Goal: Task Accomplishment & Management: Use online tool/utility

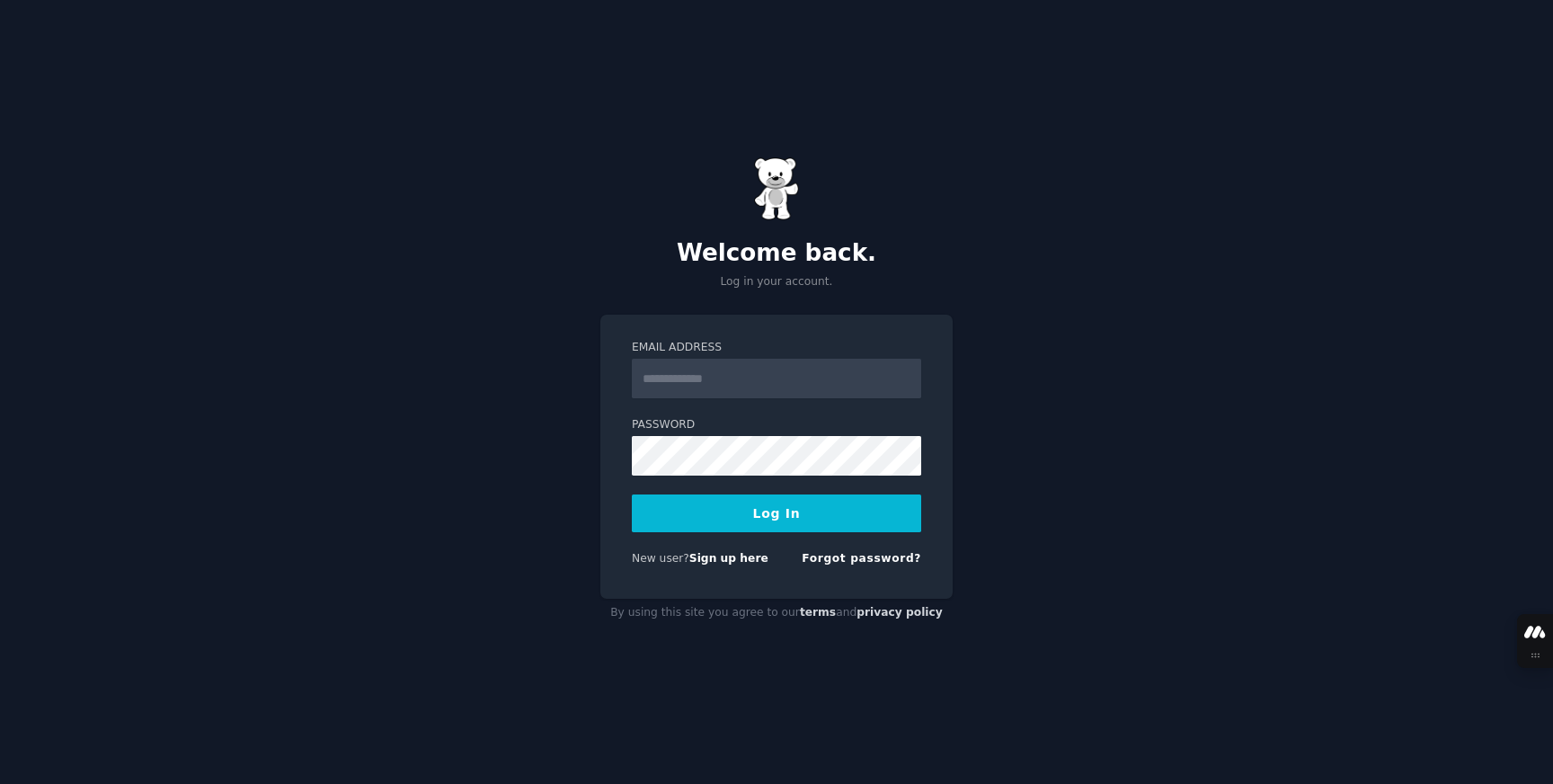
click at [632, 398] on div at bounding box center [632, 398] width 0 height 0
type input "**********"
click at [787, 517] on button "Log In" at bounding box center [776, 513] width 289 height 38
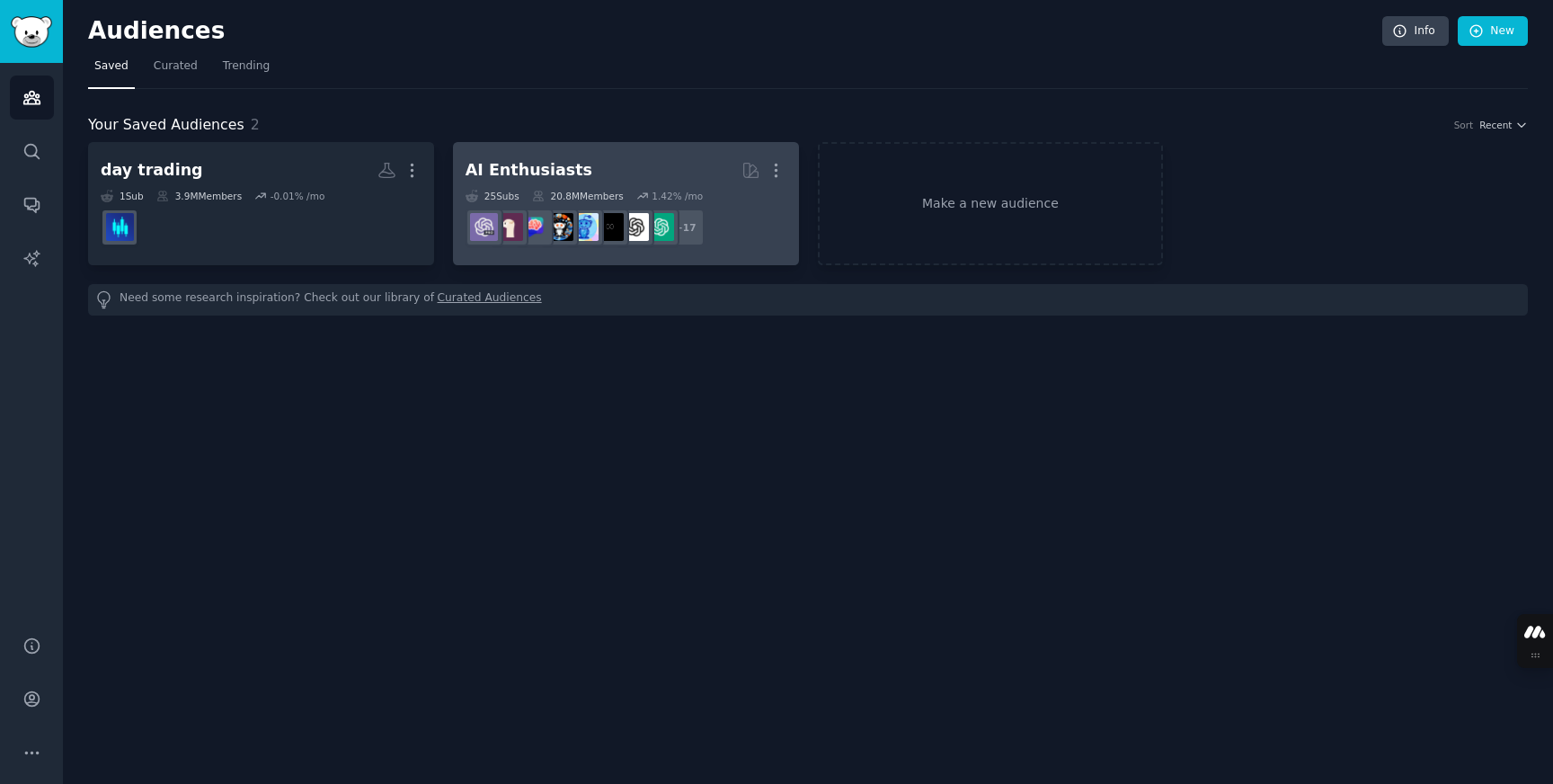
click at [616, 169] on h2 "AI Enthusiasts More" at bounding box center [626, 170] width 321 height 31
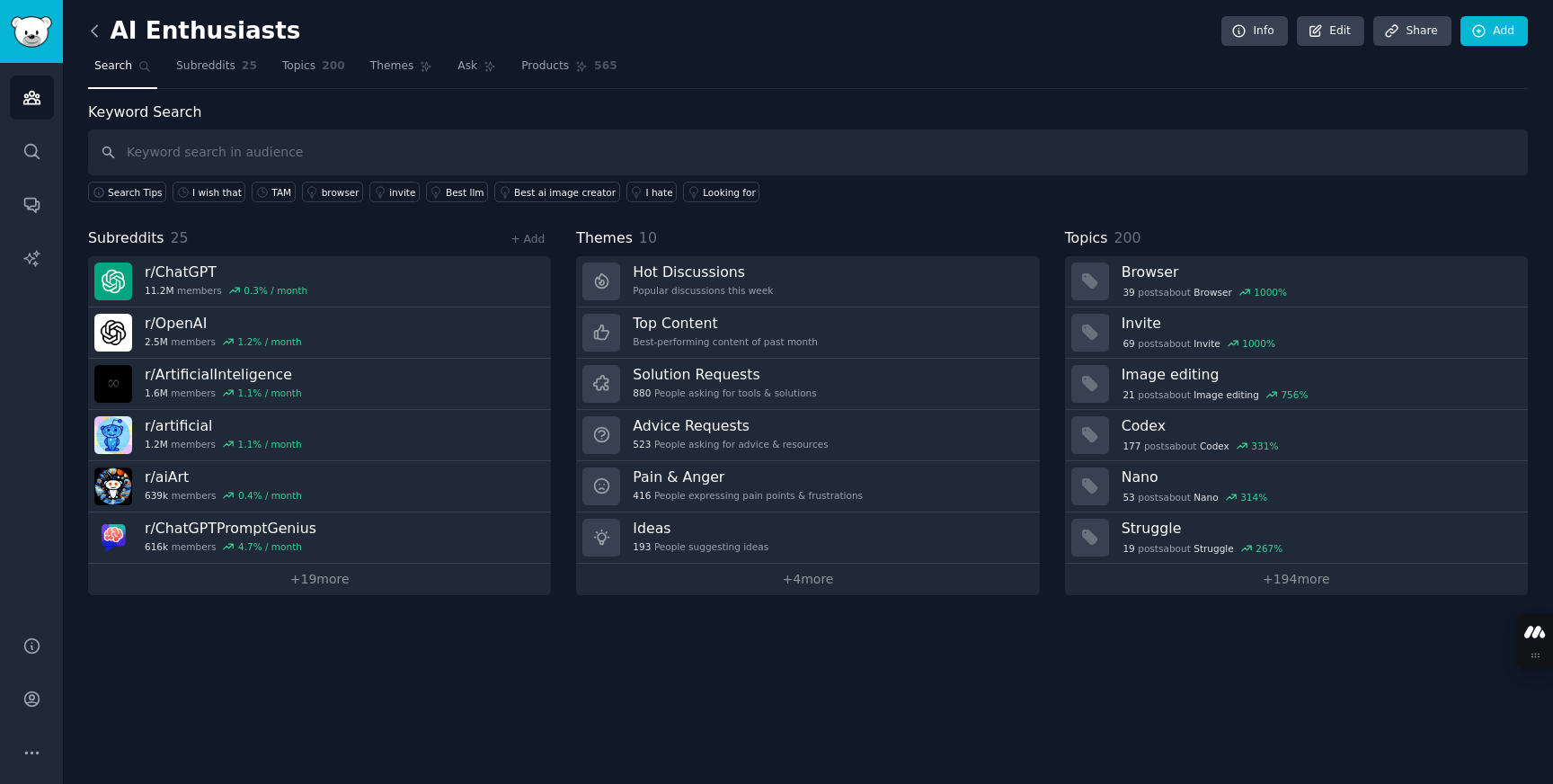
click at [91, 30] on icon at bounding box center [94, 29] width 6 height 10
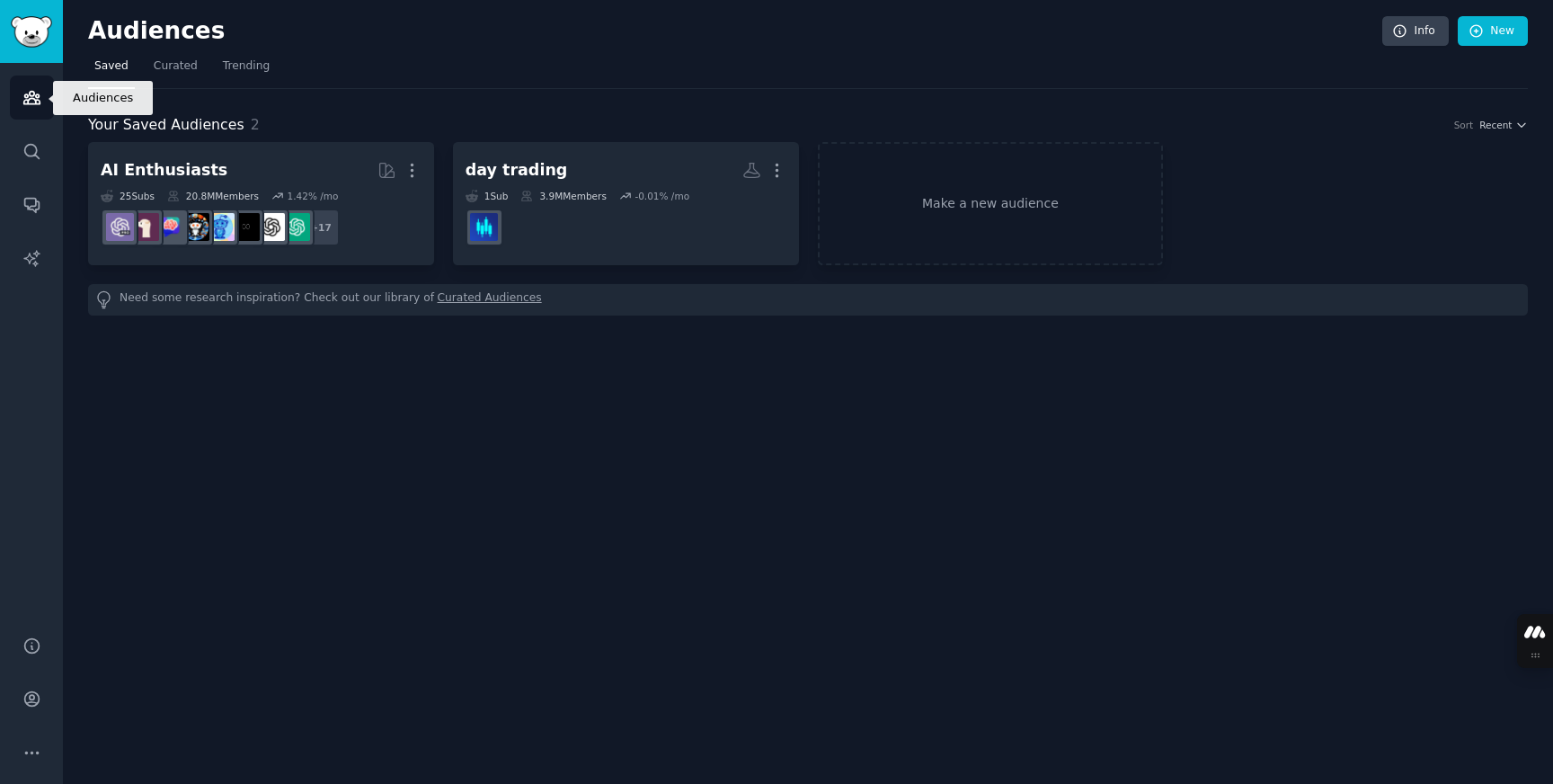
click at [35, 102] on icon "Sidebar" at bounding box center [31, 97] width 16 height 12
click at [1536, 30] on div "Audiences Info New Saved Curated Trending Your Saved Audiences 2 Sort Recent AI…" at bounding box center [808, 392] width 1490 height 784
click at [1506, 35] on link "New" at bounding box center [1493, 31] width 70 height 30
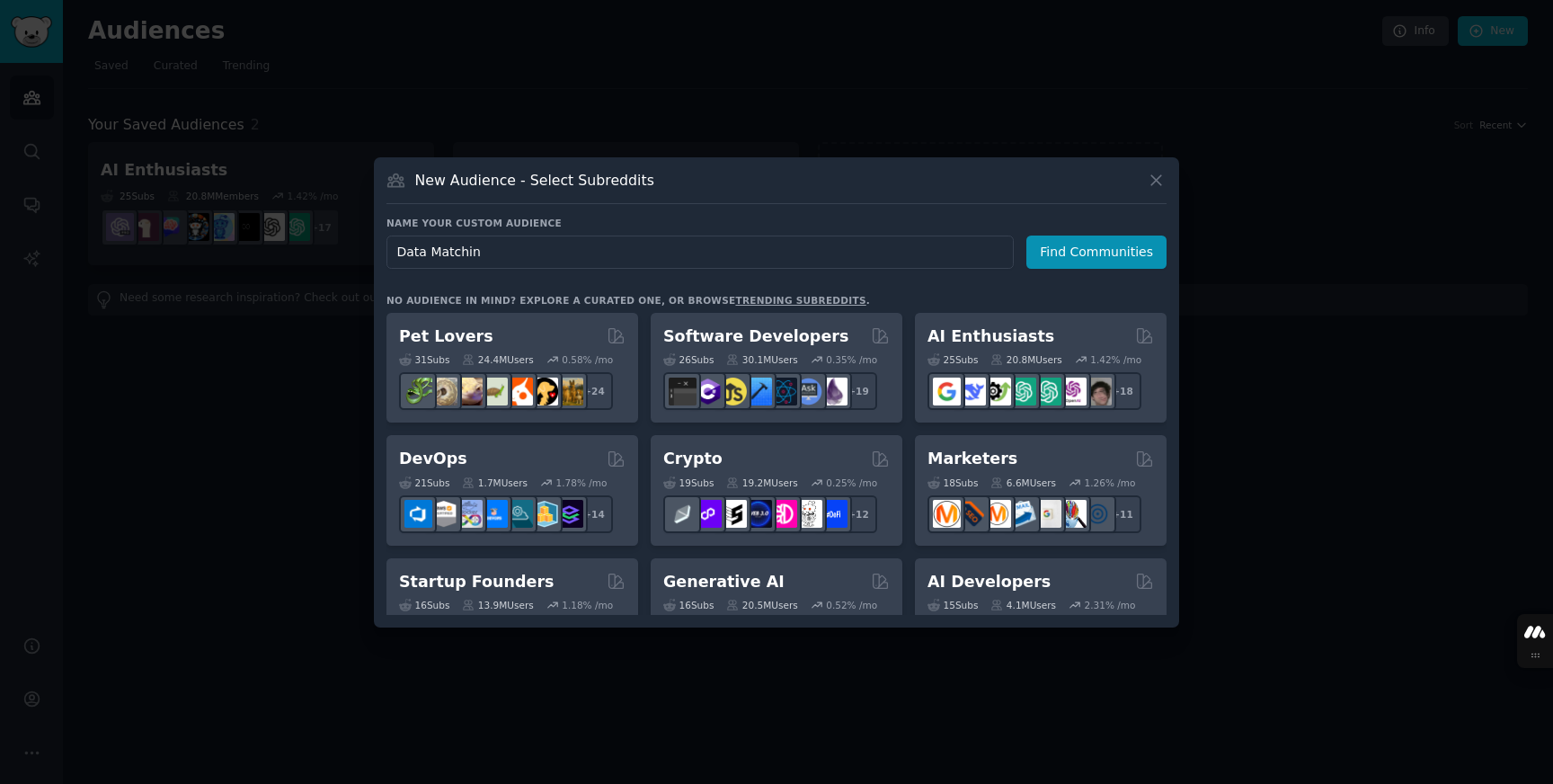
type input "Data Matching"
click at [1092, 255] on button "Find Communities" at bounding box center [1097, 252] width 141 height 33
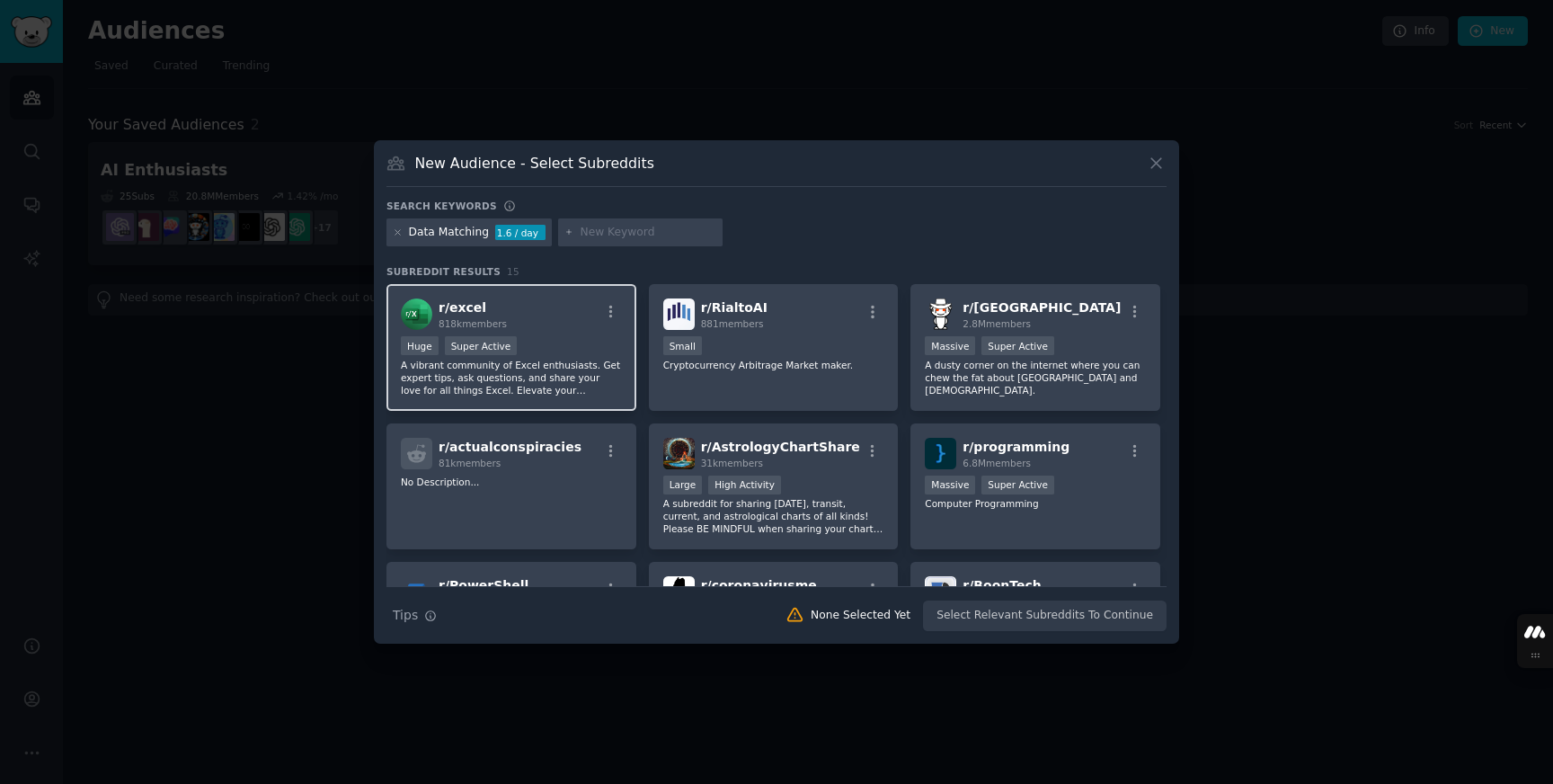
click at [496, 382] on p "A vibrant community of Excel enthusiasts. Get expert tips, ask questions, and s…" at bounding box center [511, 377] width 221 height 38
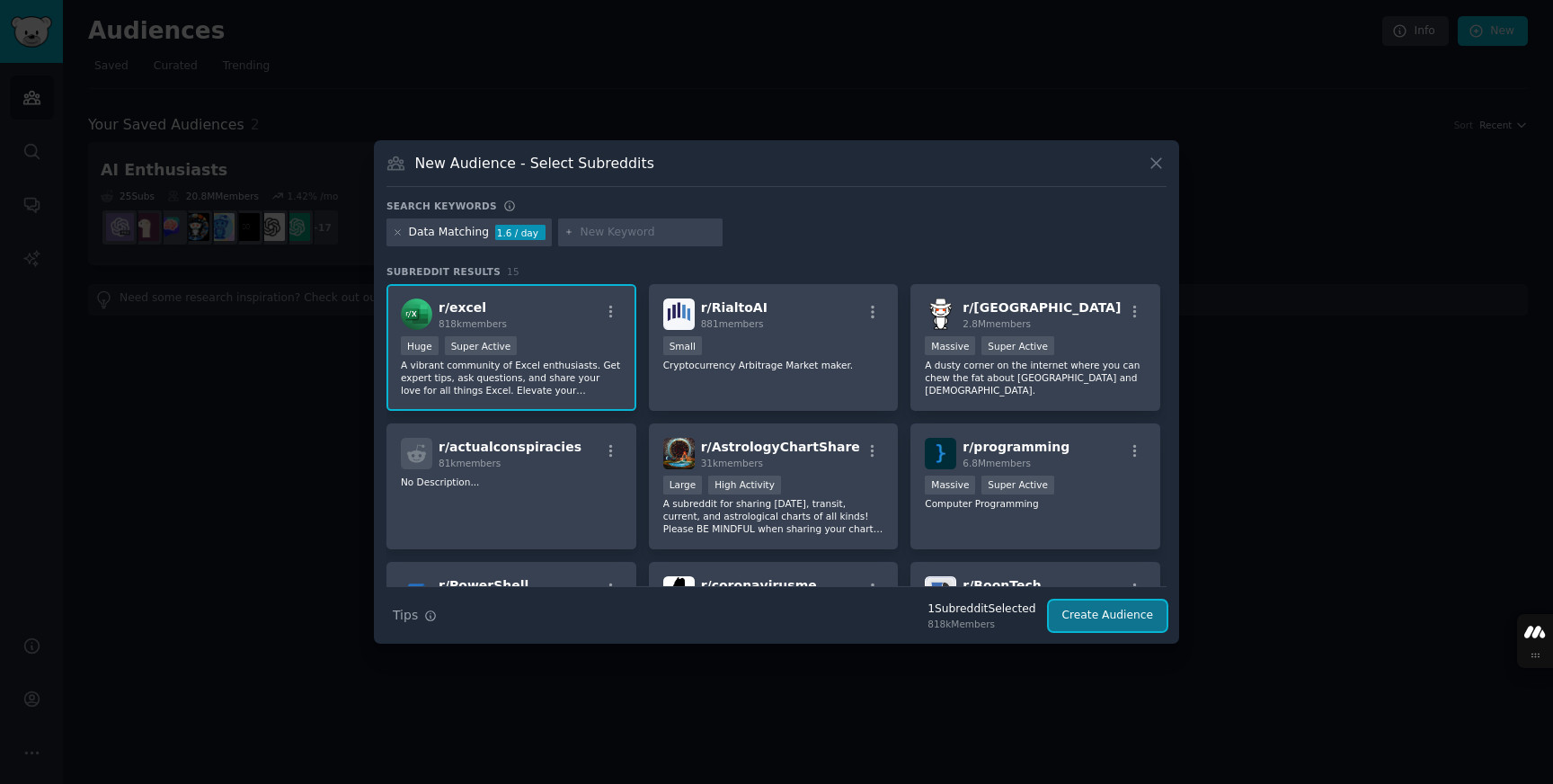
click at [1079, 620] on button "Create Audience" at bounding box center [1108, 616] width 119 height 30
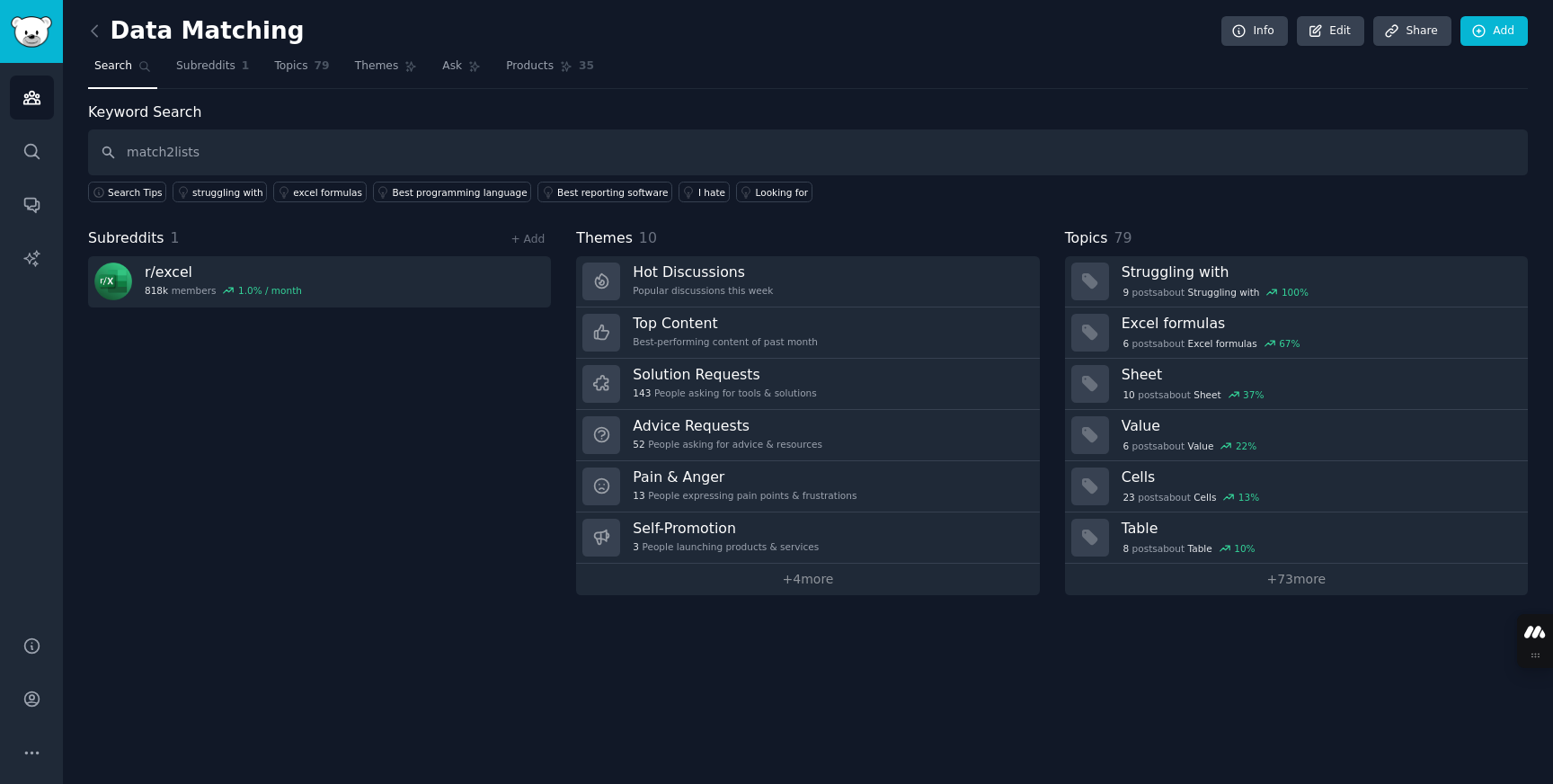
type input "match2lists"
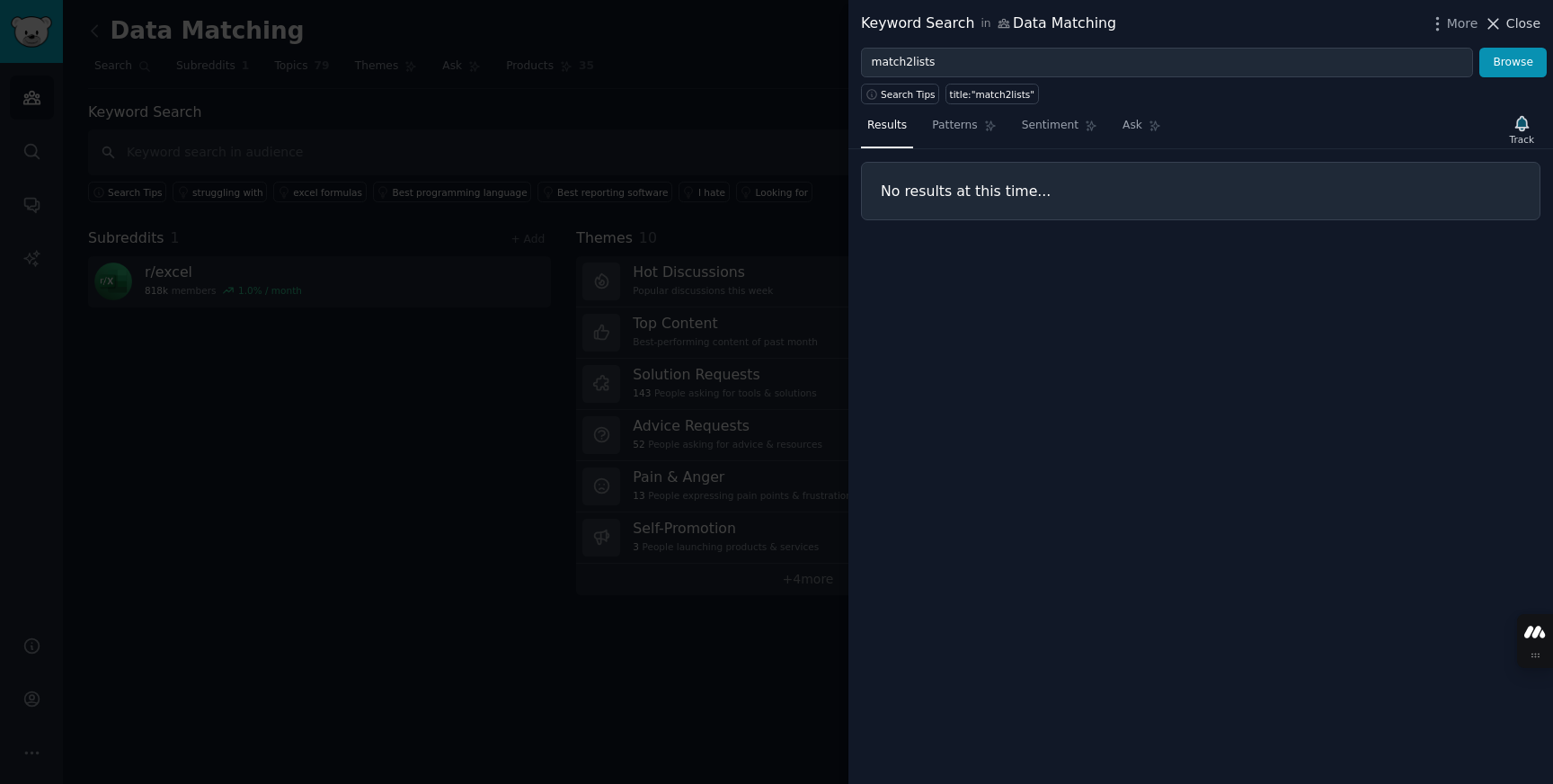
click at [1532, 22] on span "Close" at bounding box center [1524, 24] width 34 height 19
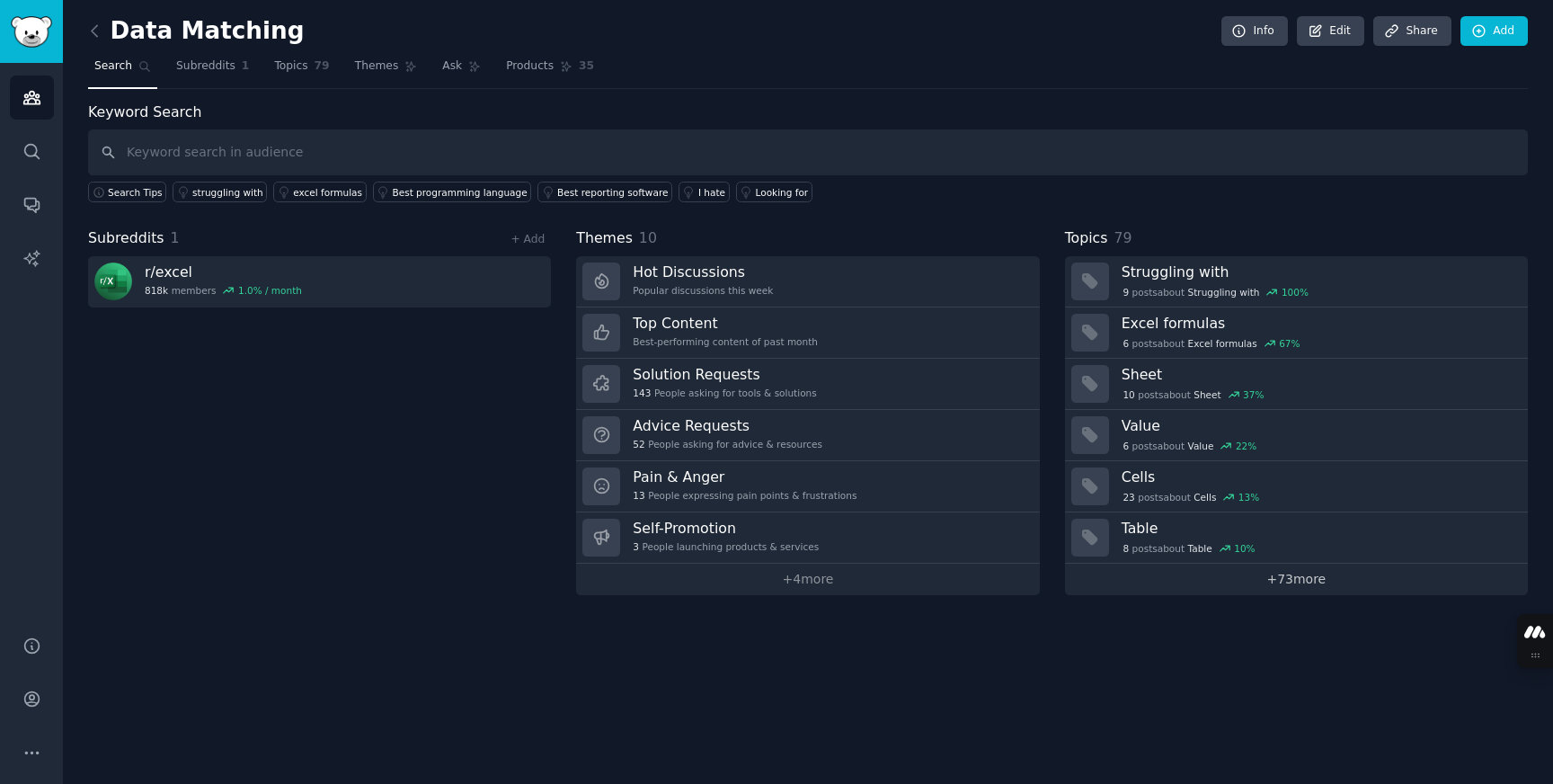
click at [1280, 581] on link "+ 73 more" at bounding box center [1296, 579] width 463 height 31
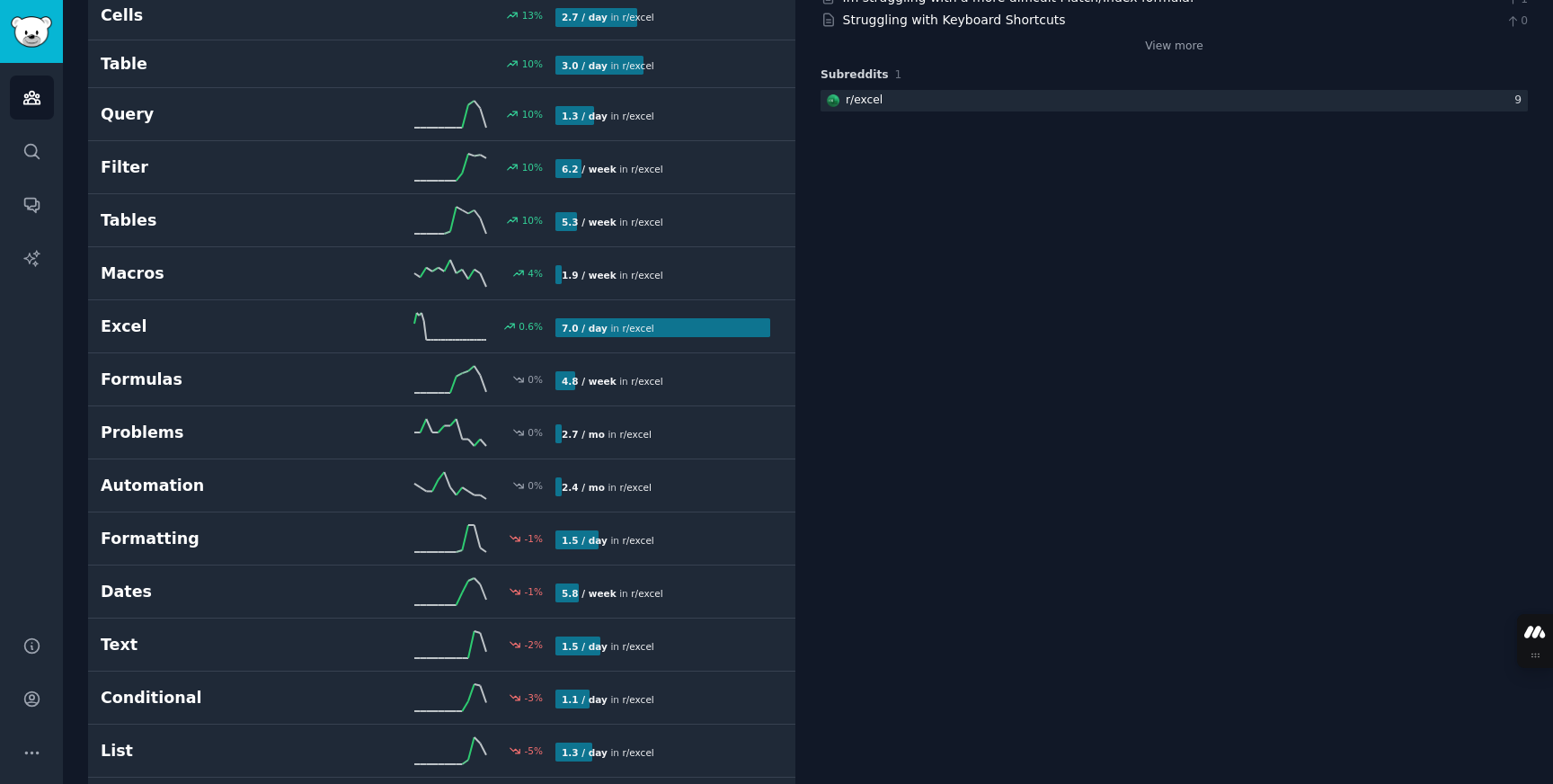
scroll to position [408, 0]
